Goal: Information Seeking & Learning: Learn about a topic

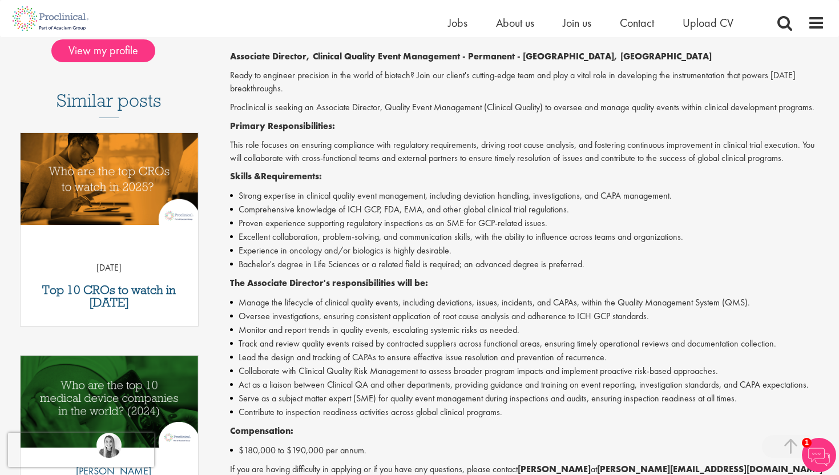
scroll to position [280, 0]
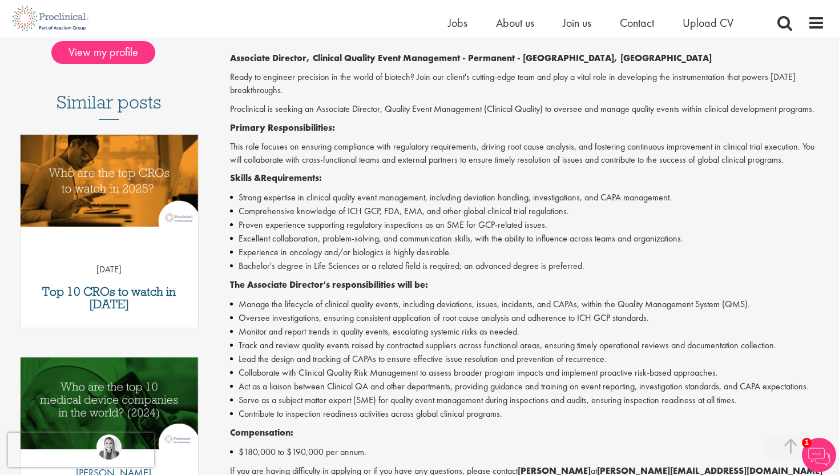
click at [365, 256] on li "Experience in oncology and/or biologics is highly desirable." at bounding box center [527, 252] width 595 height 14
click at [356, 244] on li "Excellent collaboration, problem-solving, and communication skills, with the ab…" at bounding box center [527, 239] width 595 height 14
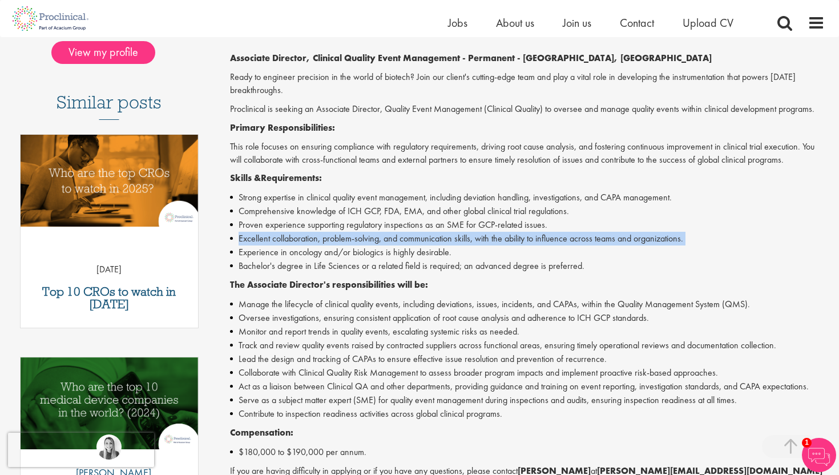
click at [356, 244] on li "Excellent collaboration, problem-solving, and communication skills, with the ab…" at bounding box center [527, 239] width 595 height 14
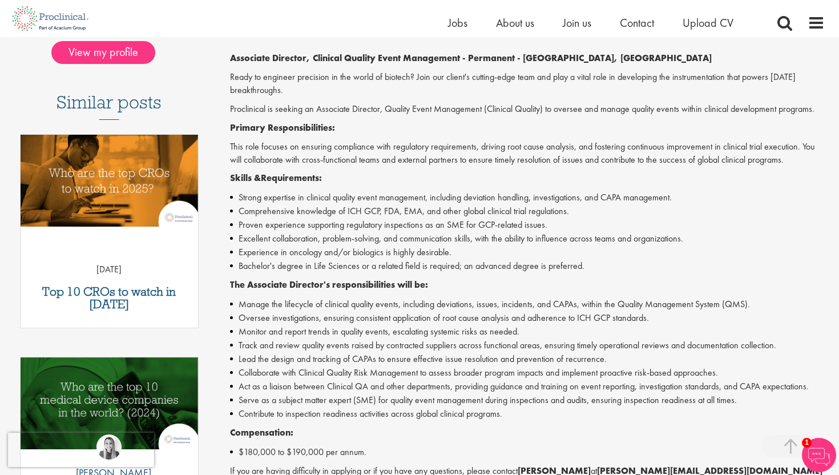
click at [341, 223] on li "Proven experience supporting regulatory inspections as an SME for GCP-related i…" at bounding box center [527, 225] width 595 height 14
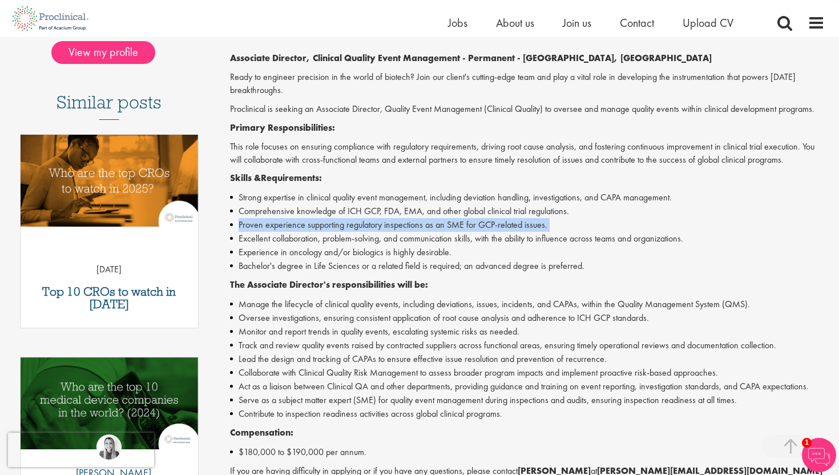
click at [341, 223] on li "Proven experience supporting regulatory inspections as an SME for GCP-related i…" at bounding box center [527, 225] width 595 height 14
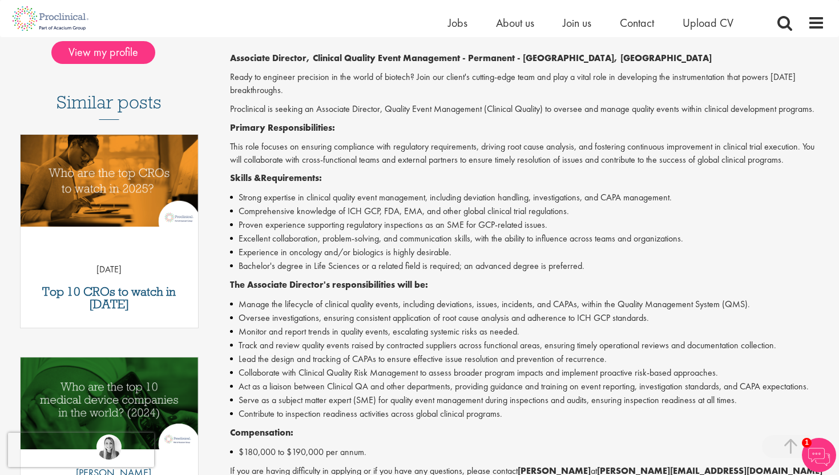
click at [349, 211] on li "Comprehensive knowledge of ICH GCP, FDA, EMA, and other global clinical trial r…" at bounding box center [527, 211] width 595 height 14
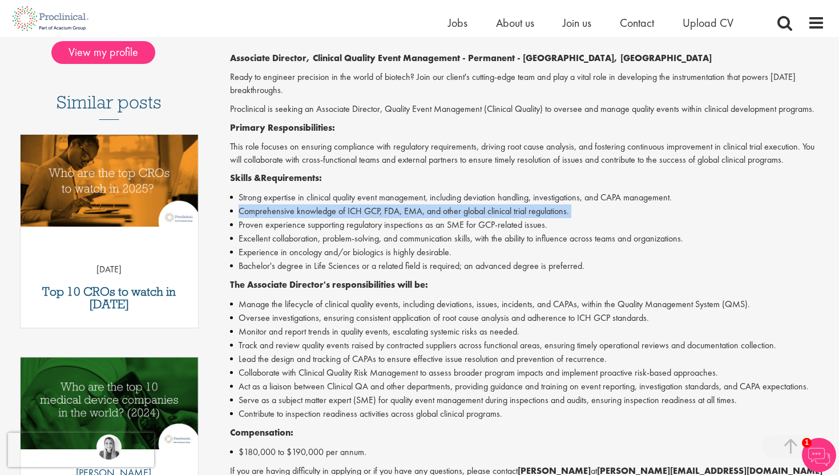
click at [349, 211] on li "Comprehensive knowledge of ICH GCP, FDA, EMA, and other global clinical trial r…" at bounding box center [527, 211] width 595 height 14
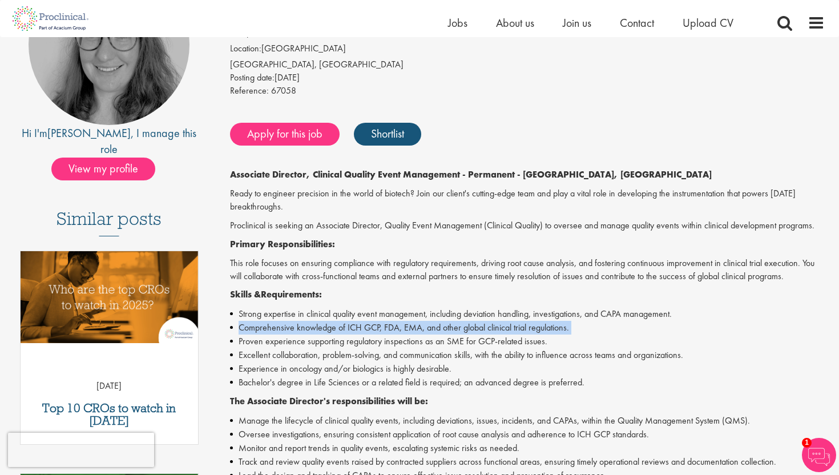
scroll to position [119, 0]
